Goal: Check status: Check status

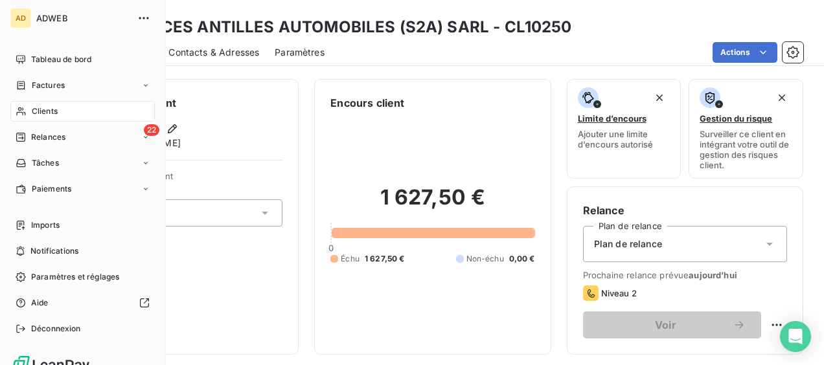
click at [33, 137] on span "Relances" at bounding box center [48, 138] width 34 height 12
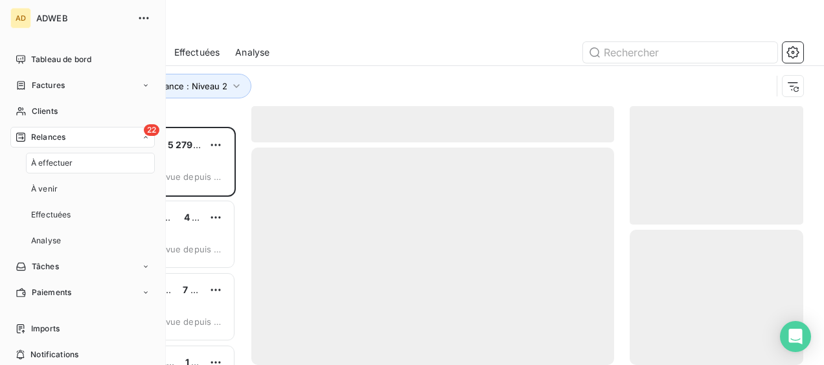
scroll to position [228, 163]
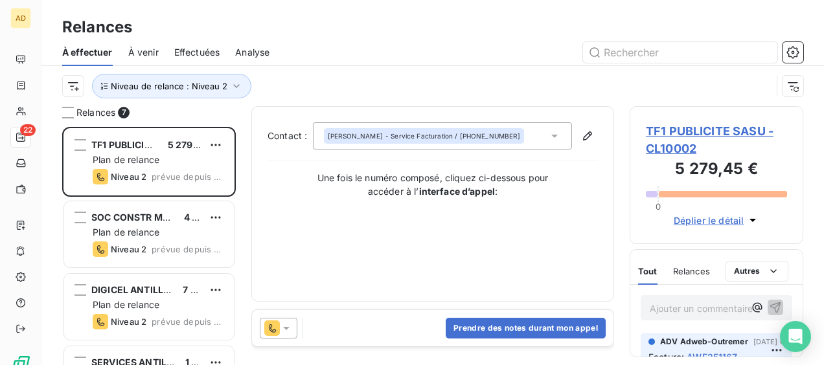
click at [288, 329] on icon at bounding box center [286, 328] width 13 height 13
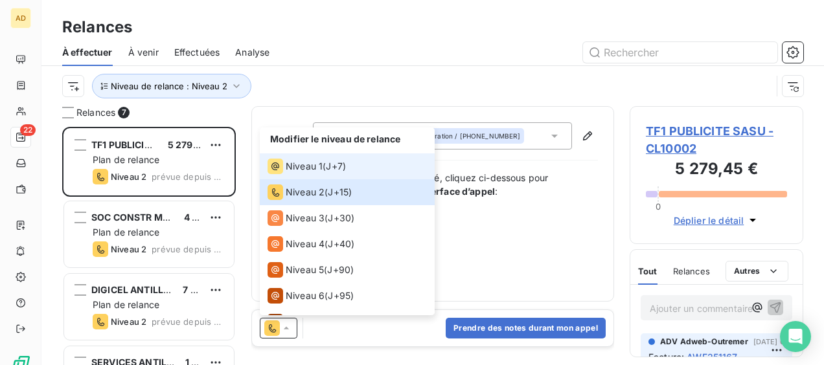
click at [306, 171] on span "Niveau 1" at bounding box center [304, 166] width 37 height 13
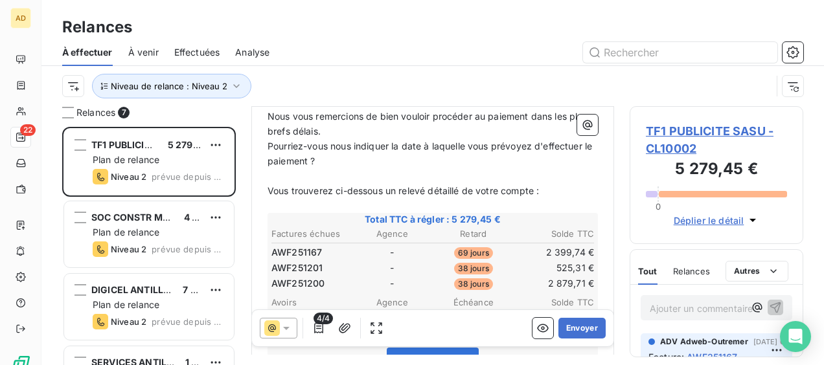
scroll to position [325, 0]
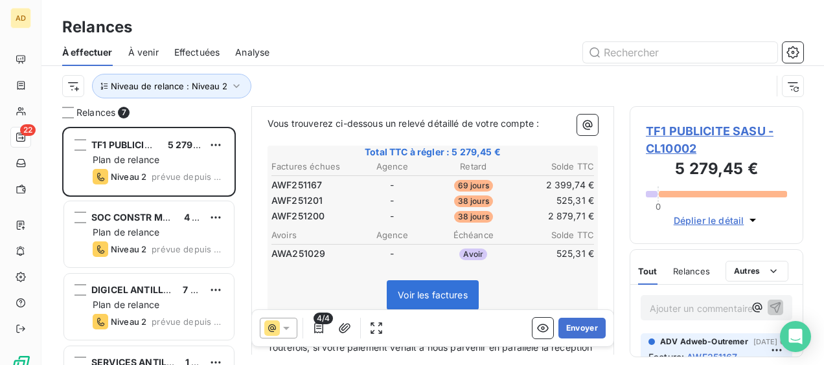
click at [207, 51] on span "Effectuées" at bounding box center [197, 52] width 46 height 13
